Goal: Task Accomplishment & Management: Use online tool/utility

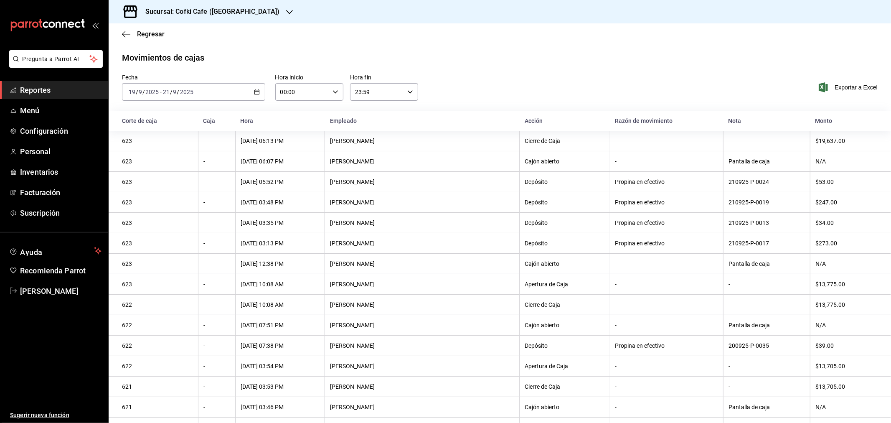
click at [56, 89] on span "Reportes" at bounding box center [60, 89] width 81 height 11
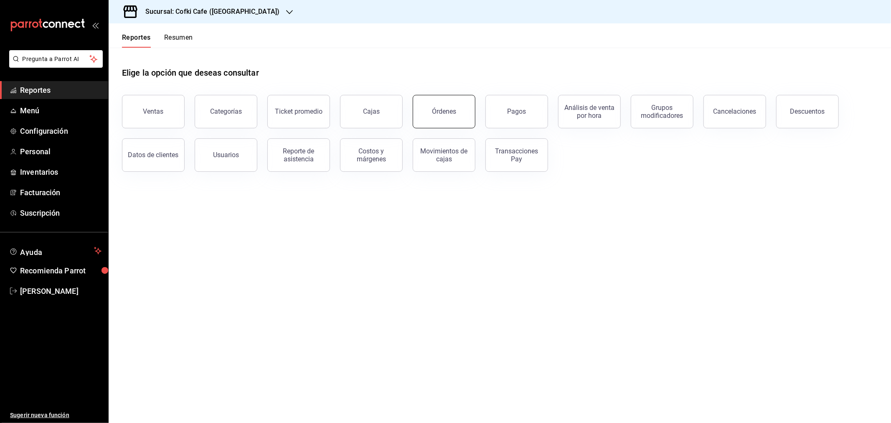
click at [455, 111] on div "Órdenes" at bounding box center [444, 111] width 24 height 8
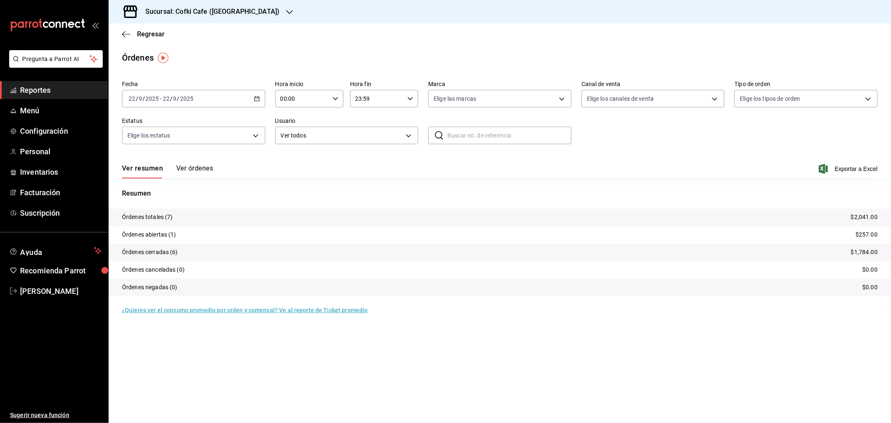
click at [233, 10] on h3 "Sucursal: Cofki Cafe ([GEOGRAPHIC_DATA])" at bounding box center [209, 12] width 141 height 10
click at [181, 36] on span "Cofki Kid-Friendly Café (MTY)" at bounding box center [153, 36] width 77 height 9
click at [204, 166] on button "Ver órdenes" at bounding box center [194, 171] width 37 height 14
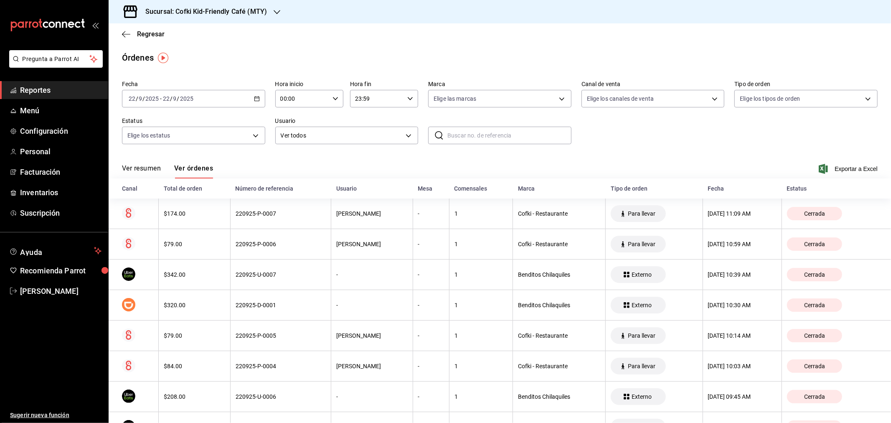
click at [139, 166] on button "Ver resumen" at bounding box center [141, 171] width 39 height 14
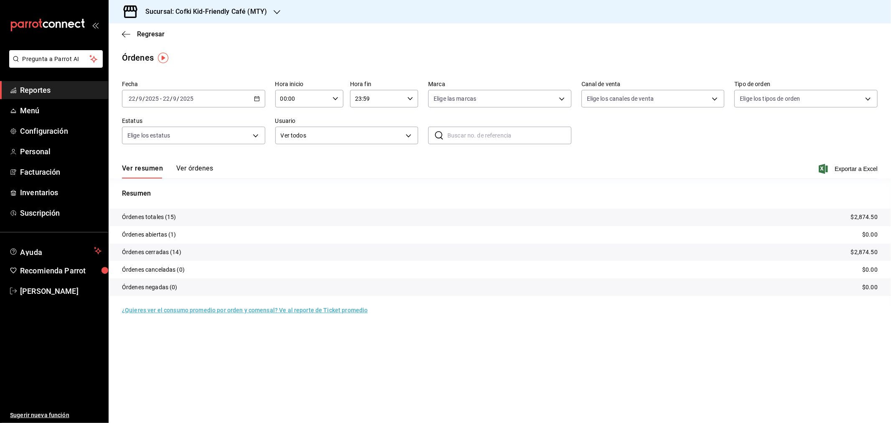
click at [251, 4] on div "Sucursal: Cofki Kid-Friendly Café (MTY)" at bounding box center [199, 11] width 168 height 23
click at [199, 53] on div "Cofki Cafe ([GEOGRAPHIC_DATA])" at bounding box center [171, 55] width 112 height 9
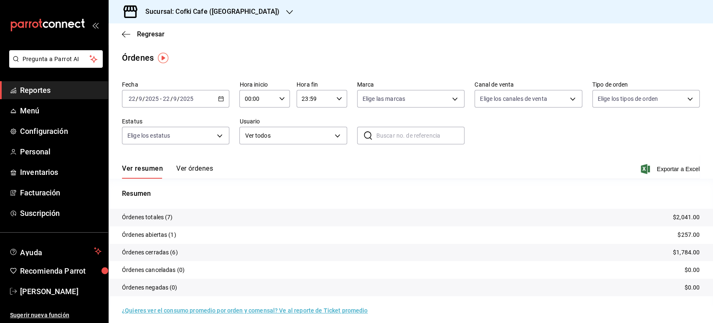
click at [201, 169] on button "Ver órdenes" at bounding box center [194, 171] width 37 height 14
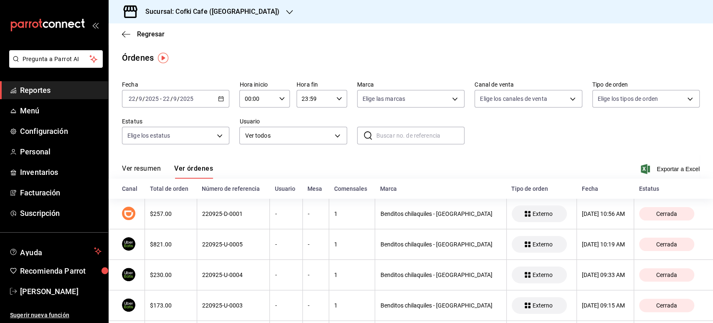
click at [133, 171] on button "Ver resumen" at bounding box center [141, 171] width 39 height 14
